Goal: Task Accomplishment & Management: Manage account settings

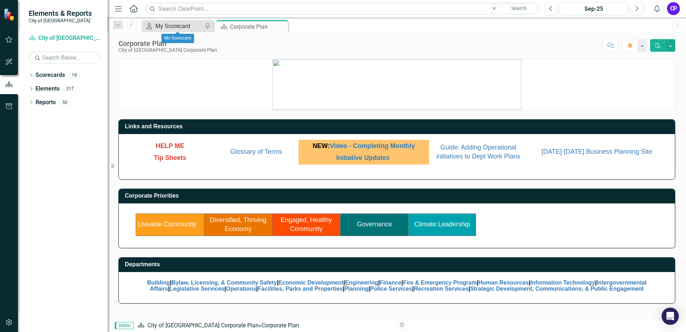
click at [175, 23] on div "My Scorecard" at bounding box center [178, 26] width 47 height 9
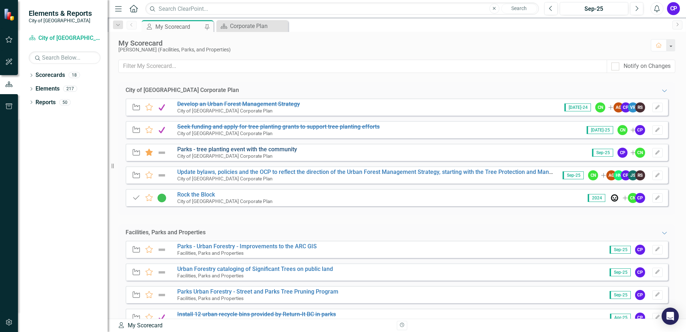
click at [256, 150] on link "Parks - tree planting event with the community" at bounding box center [237, 149] width 120 height 7
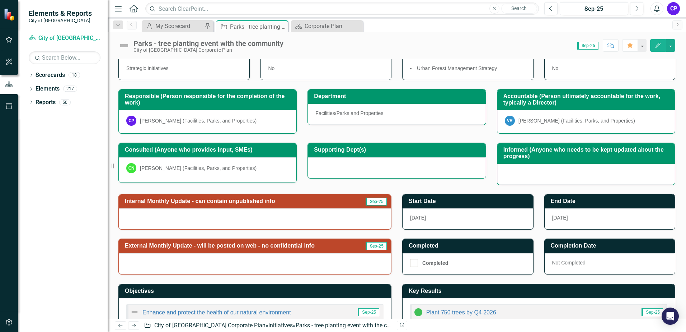
scroll to position [72, 0]
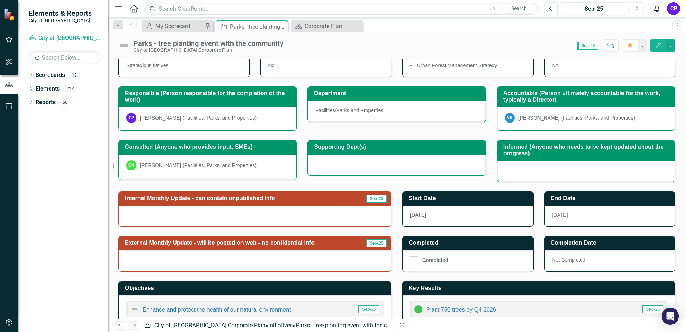
click at [373, 200] on span "Sep-25" at bounding box center [376, 199] width 21 height 8
click at [320, 201] on h3 "Internal Monthly Update - can contain unpublished info" at bounding box center [239, 198] width 229 height 6
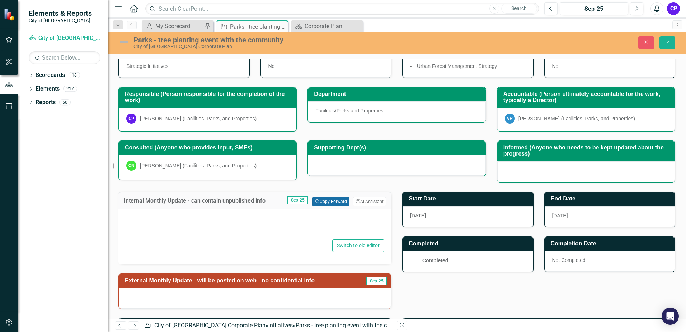
click at [320, 201] on button "Copy Forward Copy Forward" at bounding box center [330, 201] width 37 height 9
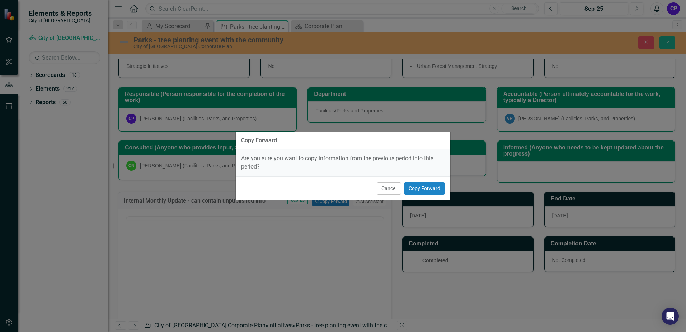
scroll to position [0, 0]
click at [433, 190] on button "Copy Forward" at bounding box center [424, 188] width 41 height 13
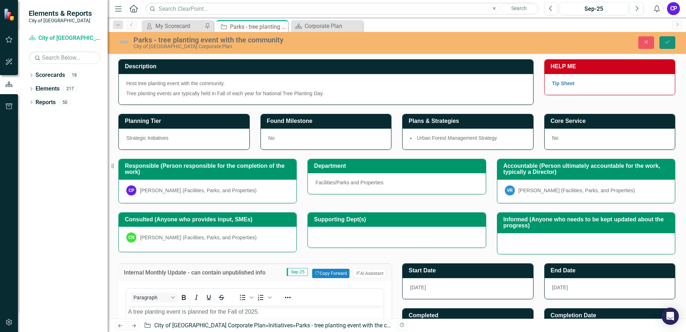
click at [670, 43] on icon "Save" at bounding box center [667, 41] width 6 height 5
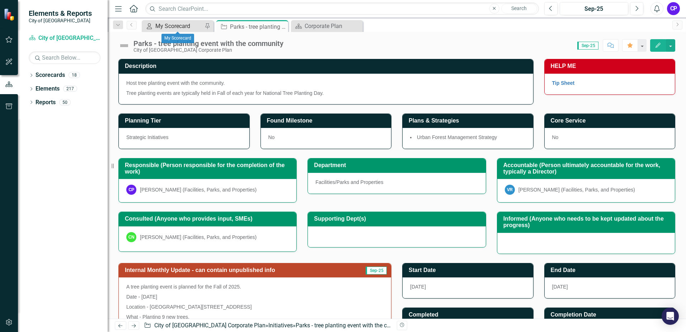
click at [192, 27] on div "My Scorecard" at bounding box center [178, 26] width 47 height 9
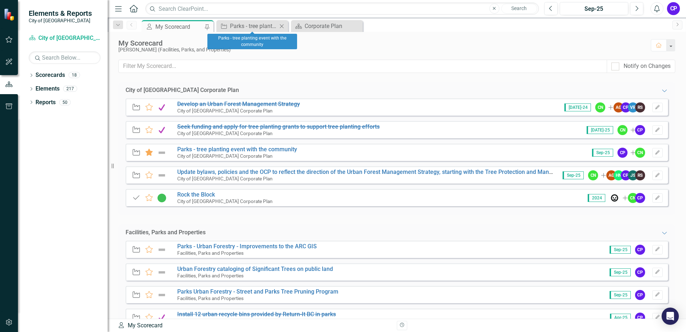
click at [284, 26] on icon "Close" at bounding box center [281, 26] width 7 height 6
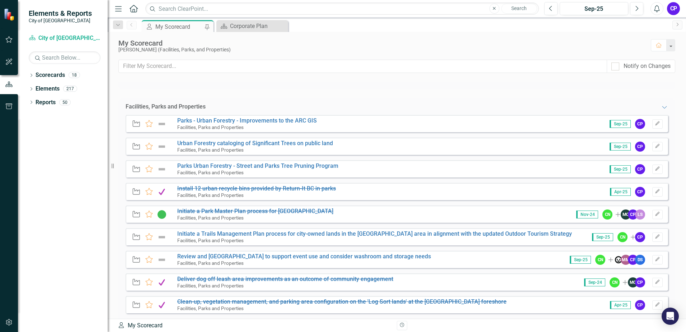
scroll to position [108, 0]
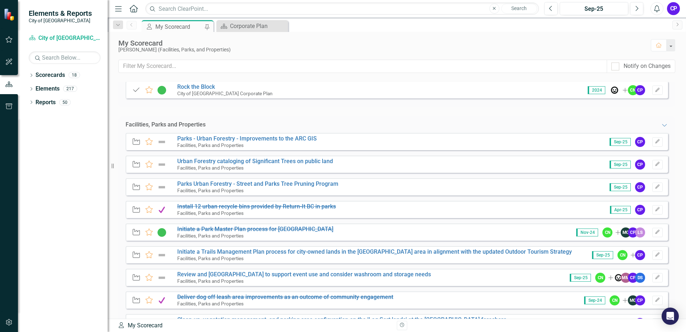
click at [678, 9] on div "CP" at bounding box center [673, 8] width 13 height 13
click at [656, 90] on link "Logout Log Out" at bounding box center [651, 90] width 57 height 13
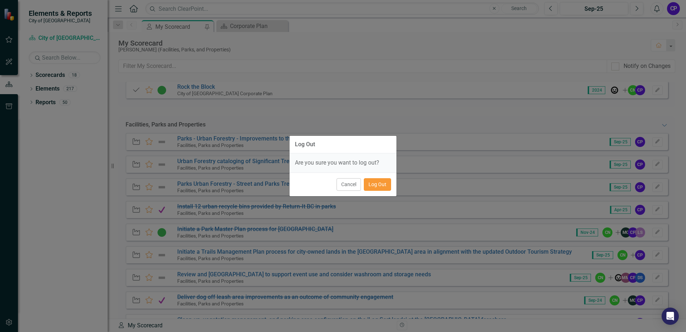
click at [378, 187] on button "Log Out" at bounding box center [377, 184] width 27 height 13
